Goal: Task Accomplishment & Management: Manage account settings

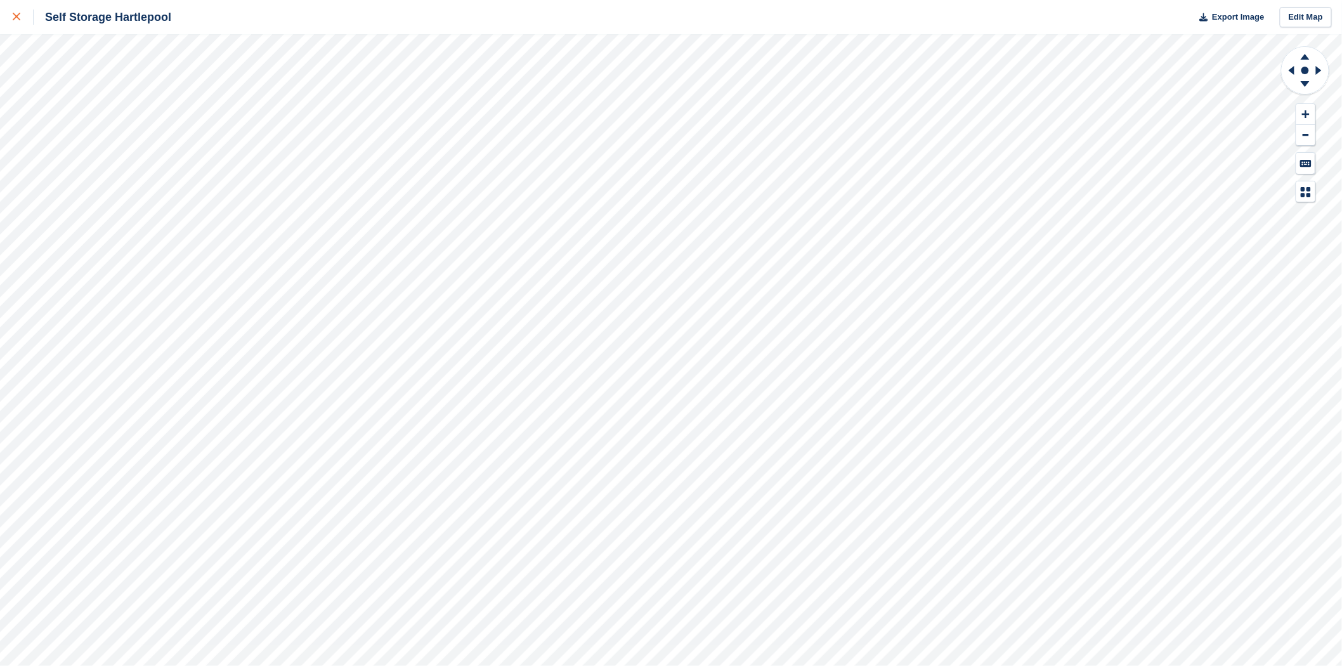
click at [10, 20] on link at bounding box center [17, 17] width 34 height 34
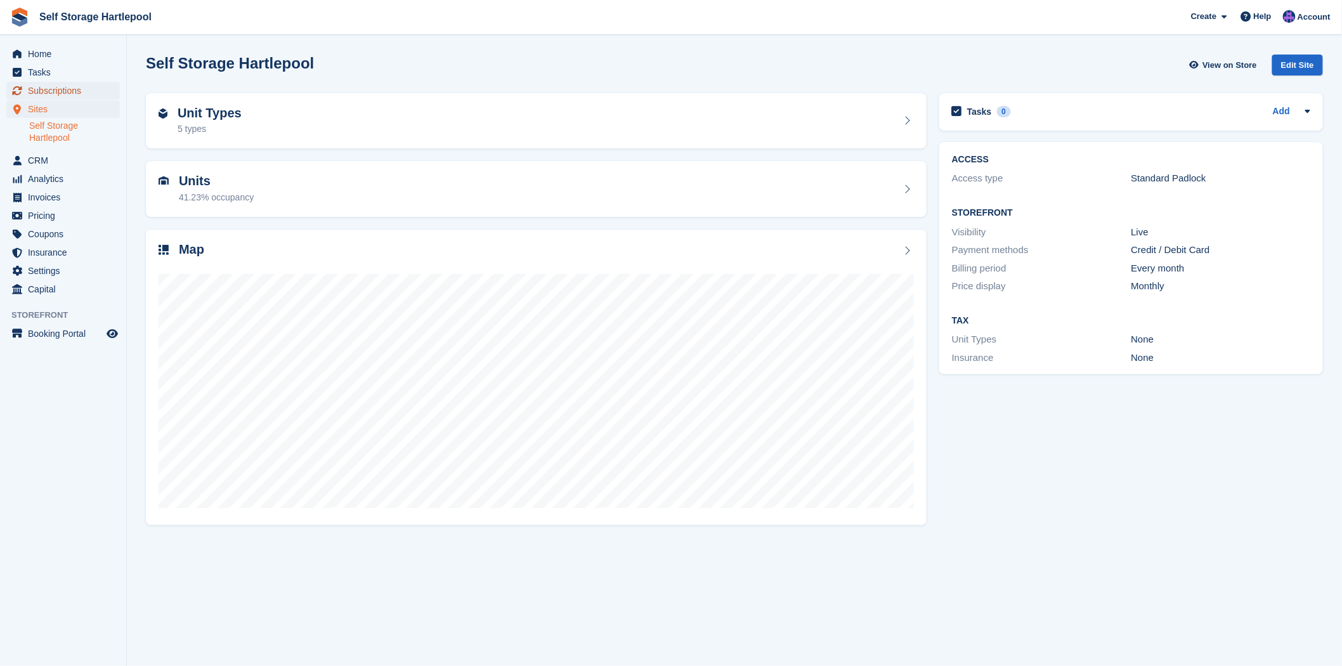
click at [49, 86] on span "Subscriptions" at bounding box center [66, 91] width 76 height 18
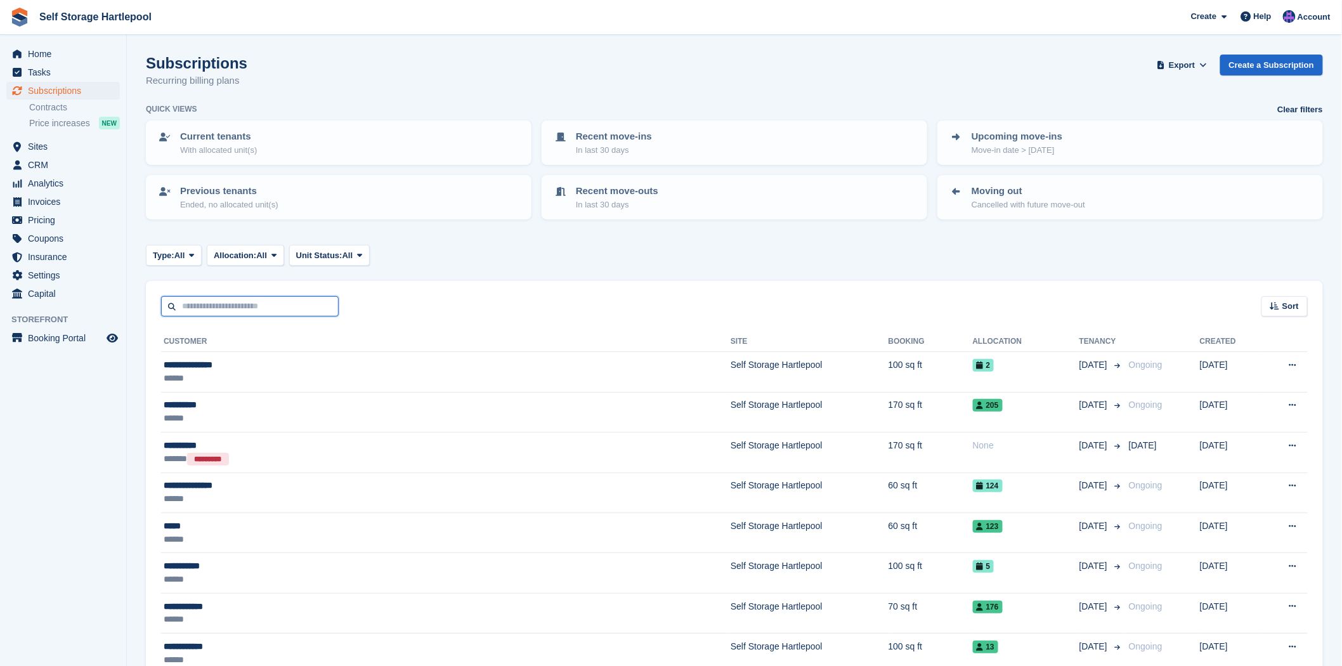
click at [242, 307] on input "text" at bounding box center [250, 306] width 178 height 21
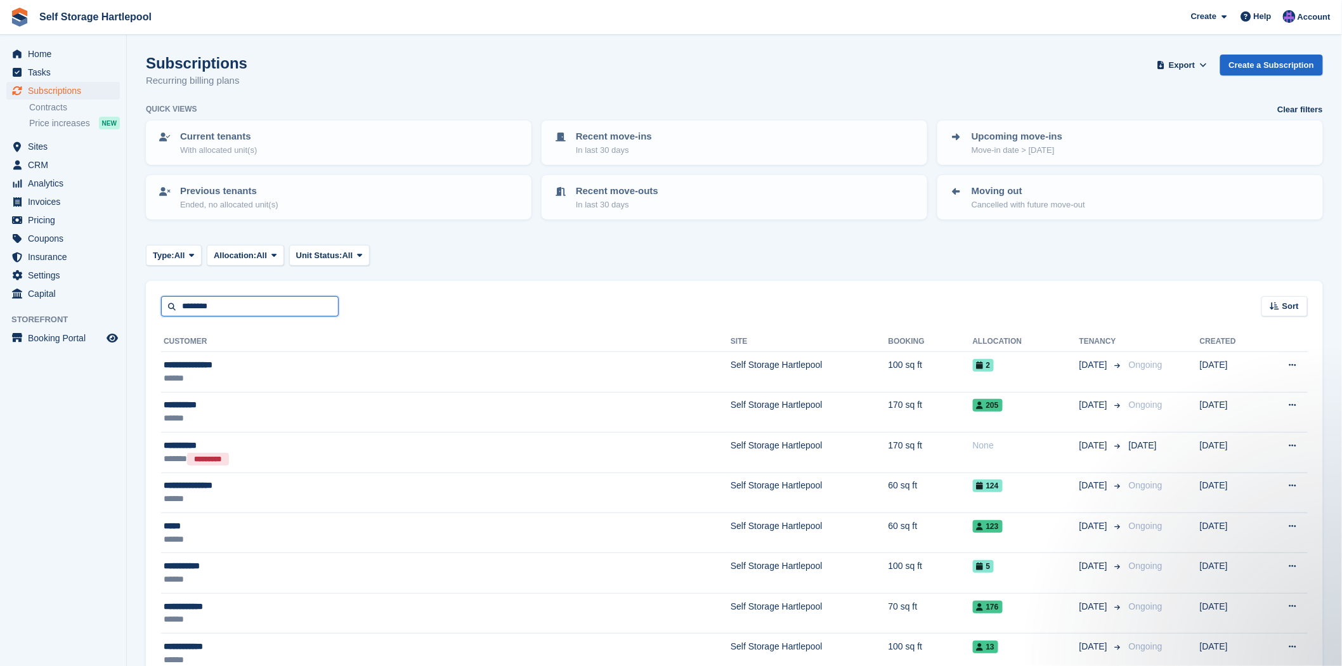
type input "********"
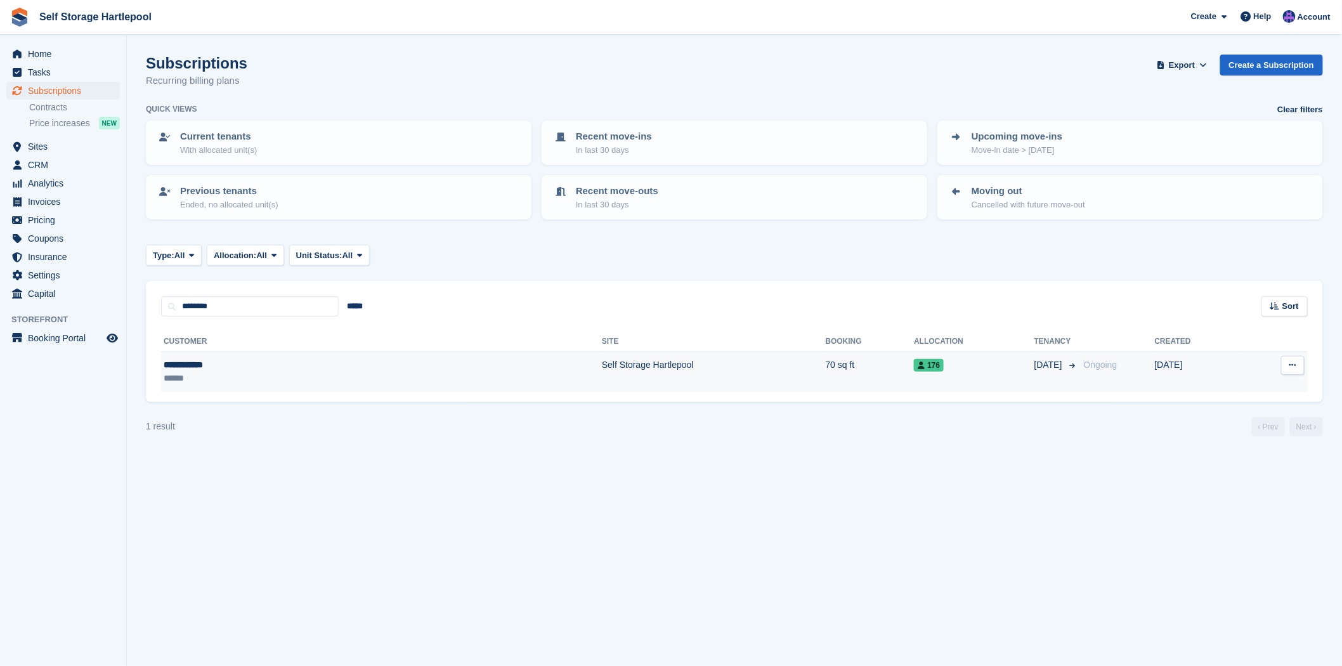
click at [602, 371] on td "Self Storage Hartlepool" at bounding box center [714, 372] width 224 height 40
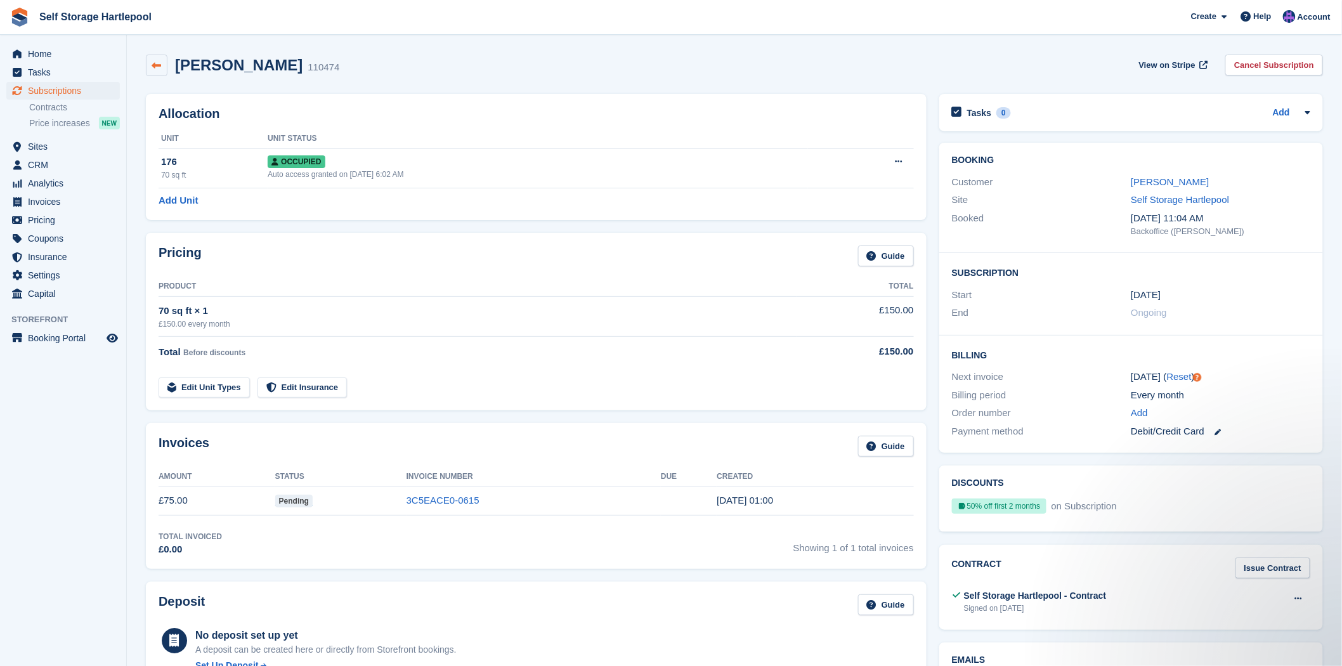
click at [156, 70] on icon at bounding box center [157, 66] width 10 height 10
